Goal: Browse casually

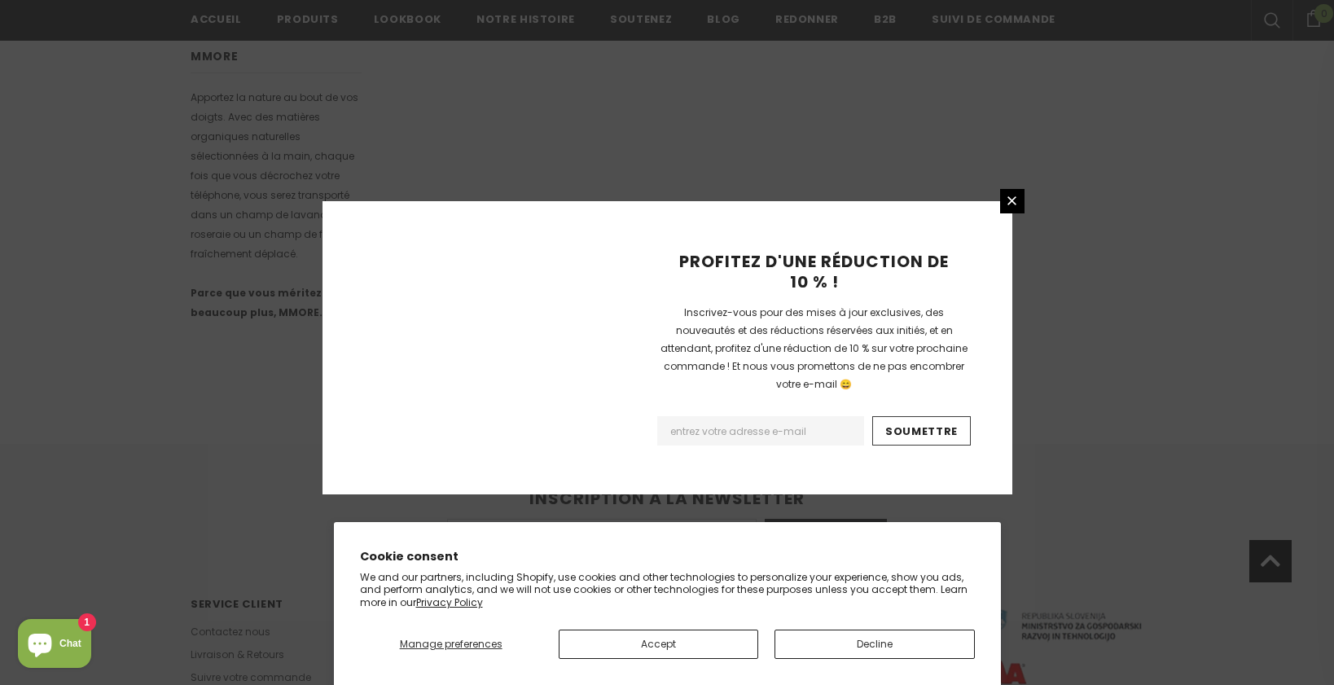
scroll to position [1023, 0]
